Goal: Browse casually

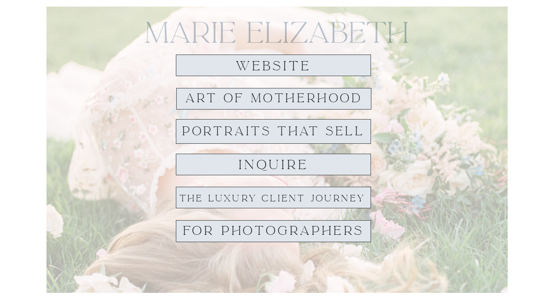
click at [313, 164] on h1 "inquire" at bounding box center [274, 164] width 80 height 13
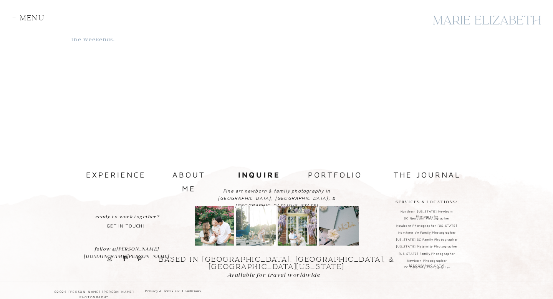
scroll to position [774, 0]
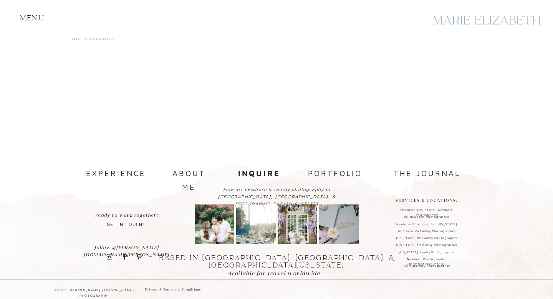
click at [345, 174] on nav "portfolio" at bounding box center [335, 173] width 58 height 15
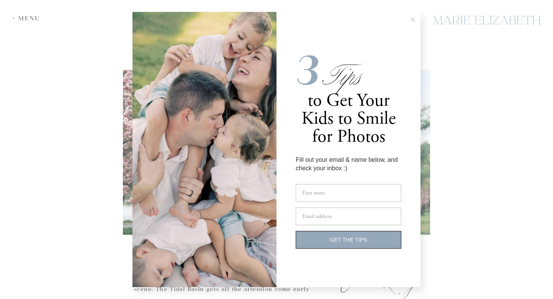
scroll to position [1236, 0]
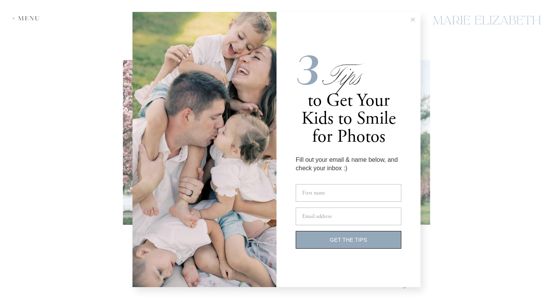
click at [414, 17] on button at bounding box center [412, 19] width 15 height 15
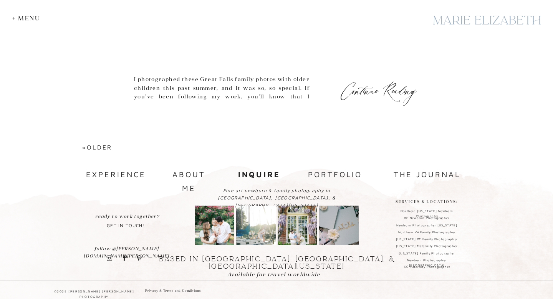
scroll to position [3389, 0]
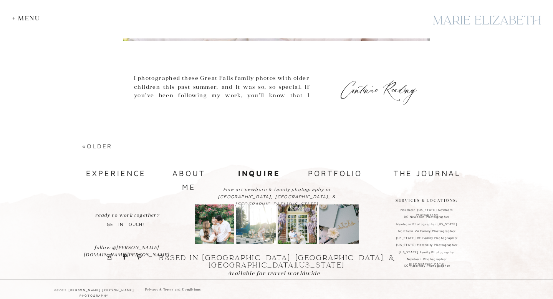
click at [108, 148] on link "«Older" at bounding box center [97, 146] width 30 height 7
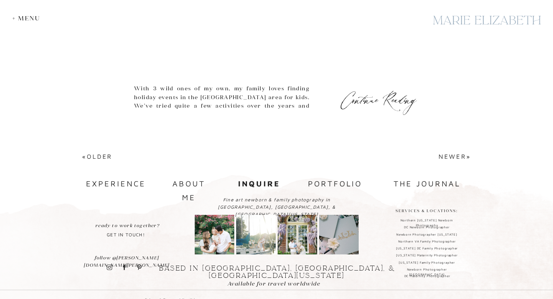
scroll to position [3414, 0]
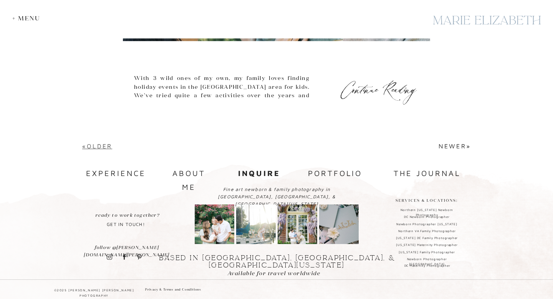
click at [96, 146] on link "«Older" at bounding box center [97, 146] width 30 height 7
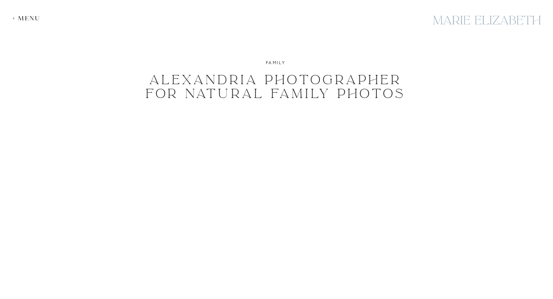
scroll to position [1566, 0]
